Goal: Task Accomplishment & Management: Use online tool/utility

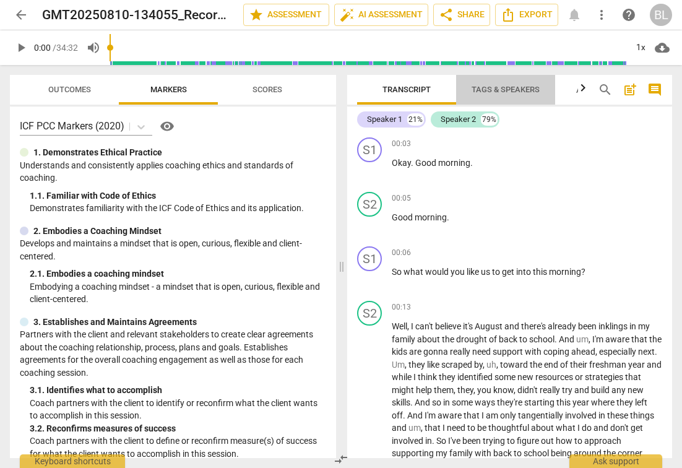
click at [498, 86] on span "Tags & Speakers" at bounding box center [505, 89] width 68 height 9
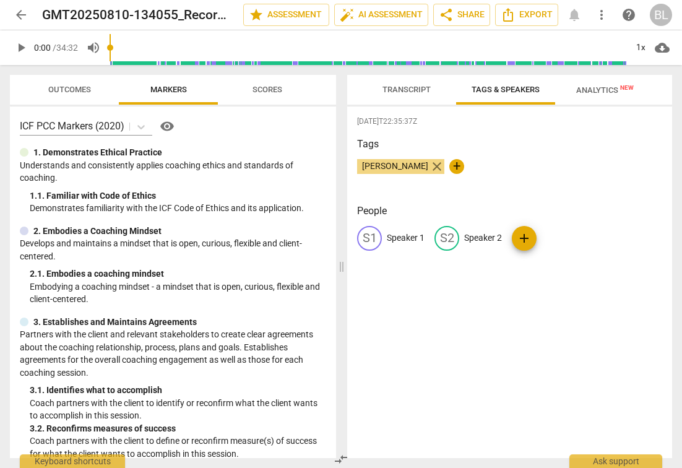
click at [429, 165] on span "close" at bounding box center [436, 166] width 15 height 15
click at [413, 234] on p "Speaker 1" at bounding box center [406, 237] width 38 height 13
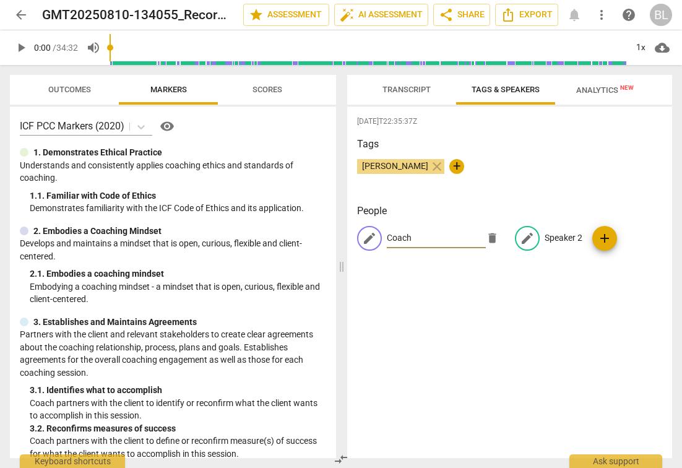
type input "Coach"
click at [571, 237] on p "Speaker 2" at bounding box center [563, 237] width 38 height 13
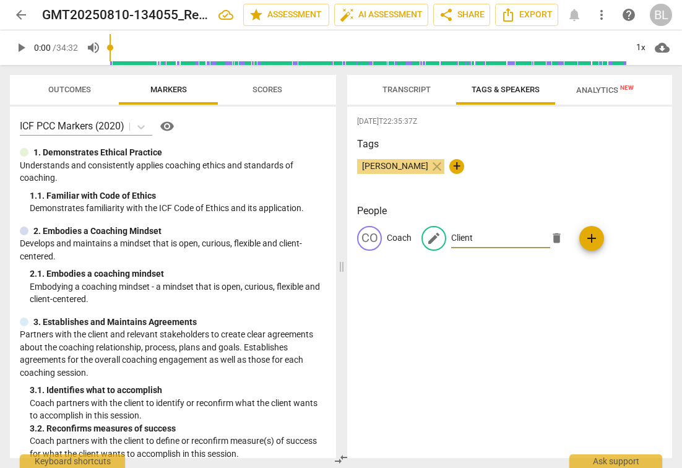
type input "Client"
click at [424, 87] on span "Transcript" at bounding box center [406, 89] width 48 height 9
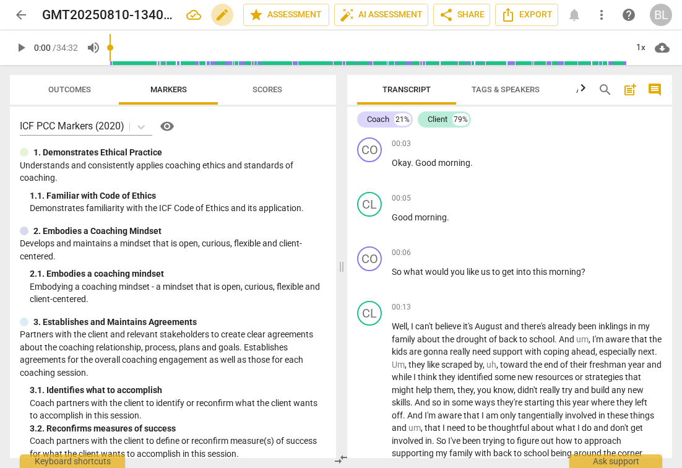
click at [215, 11] on span "edit" at bounding box center [222, 14] width 15 height 15
type input "G"
type input "Me Coaching Alyssa [DATE]"
click at [533, 124] on div "Coach 21% Client 79%" at bounding box center [509, 119] width 305 height 21
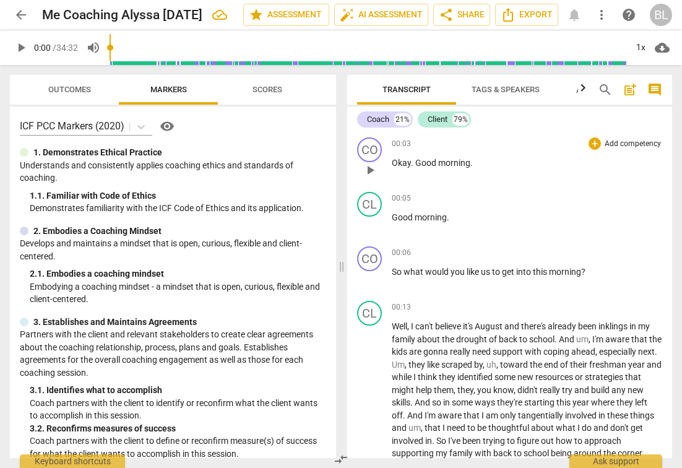
click at [518, 163] on p "Okay . Good morning ." at bounding box center [527, 163] width 270 height 13
click at [602, 11] on span "more_vert" at bounding box center [601, 14] width 15 height 15
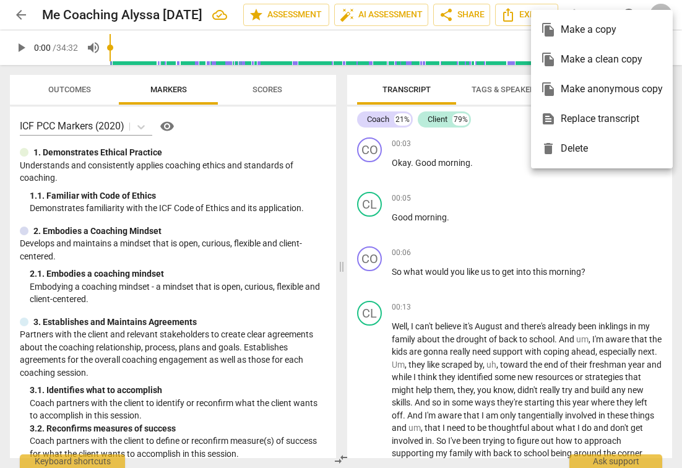
click at [516, 186] on div at bounding box center [341, 234] width 682 height 468
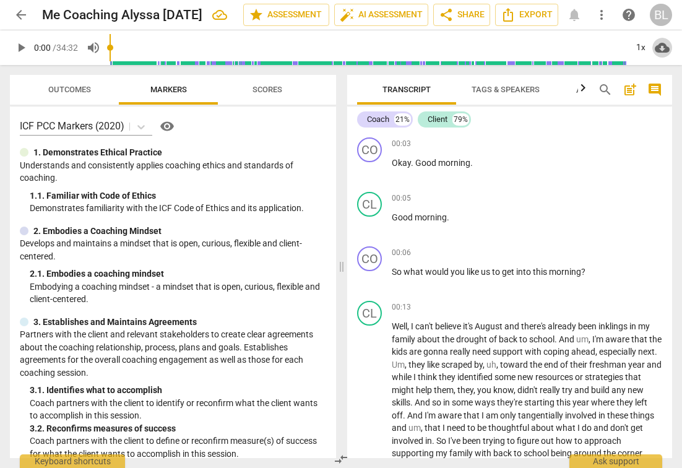
click at [661, 47] on span "cloud_download" at bounding box center [661, 47] width 15 height 15
click at [652, 140] on div at bounding box center [341, 234] width 682 height 468
click at [549, 13] on button "Export" at bounding box center [526, 15] width 63 height 22
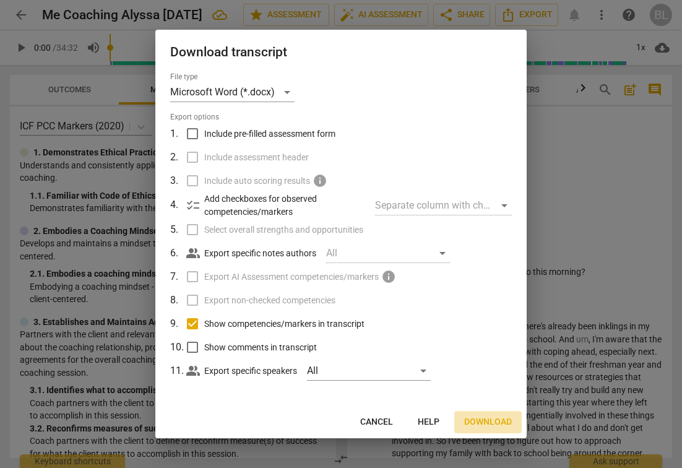
click at [477, 421] on span "Download" at bounding box center [488, 422] width 48 height 12
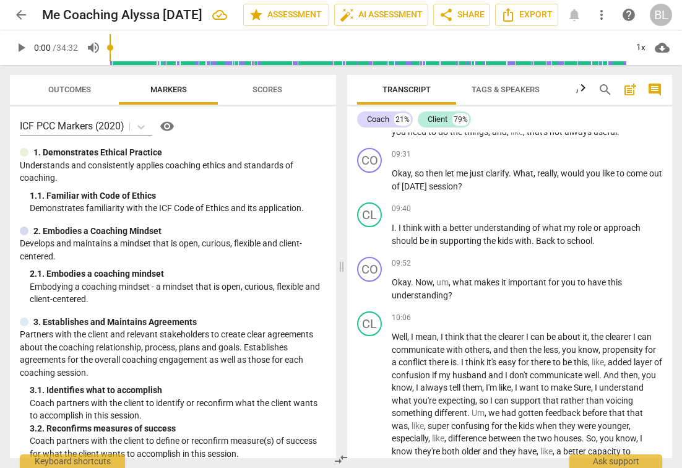
scroll to position [2339, 0]
